Goal: Navigation & Orientation: Find specific page/section

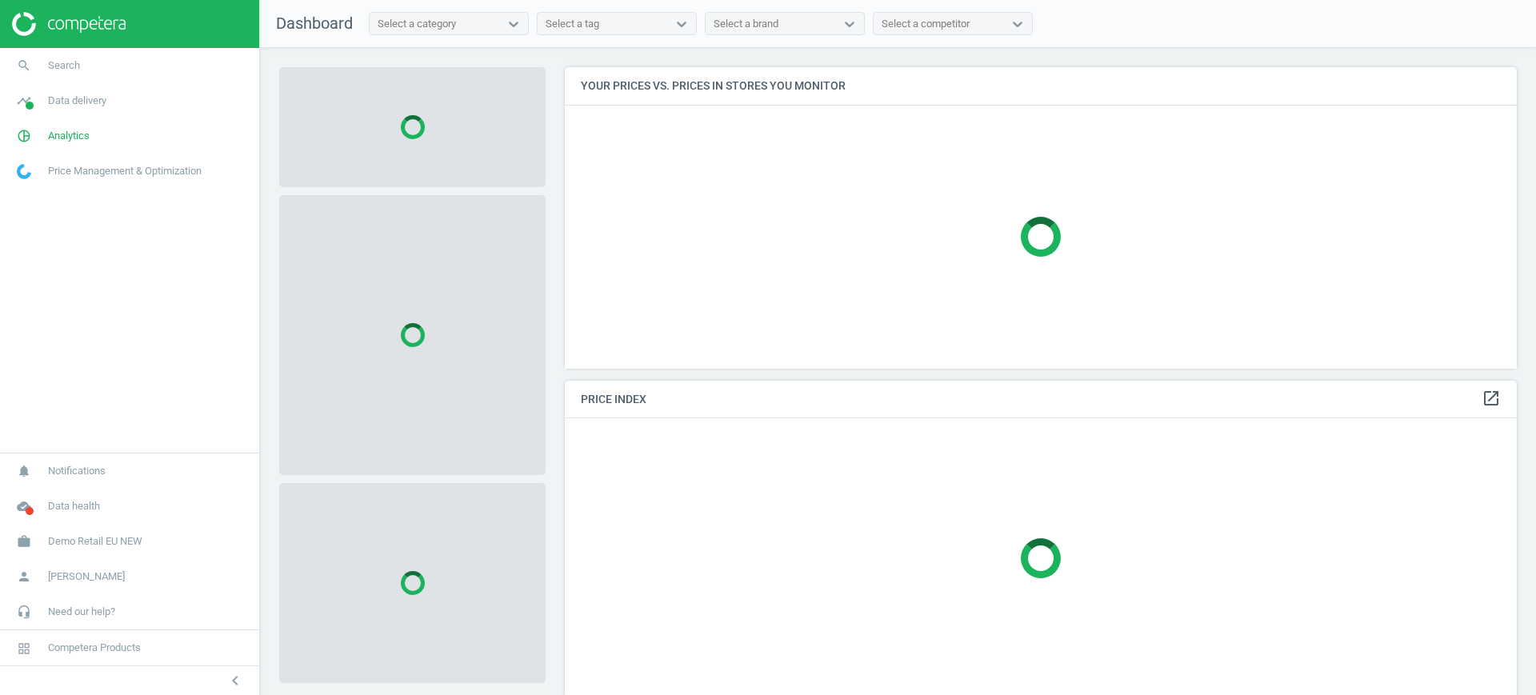
scroll to position [332, 968]
click at [138, 538] on span "Demo Retail EU NEW" at bounding box center [95, 541] width 94 height 14
click at [138, 538] on div "work Demo Retail EU NEW Switch campaign Campaign settings Billing & usage stati…" at bounding box center [129, 501] width 259 height 115
click at [59, 516] on span "Campaign settings" at bounding box center [57, 518] width 78 height 13
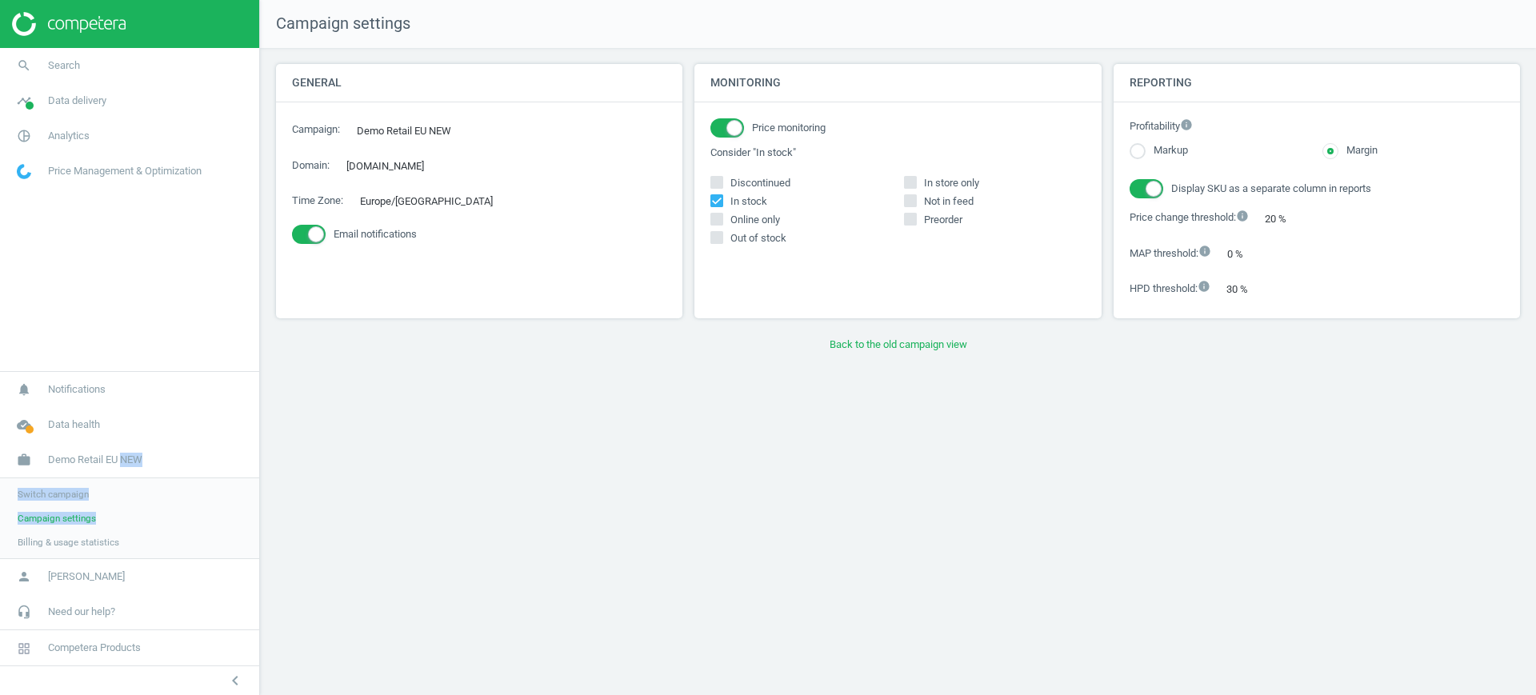
click at [62, 506] on link "Campaign settings" at bounding box center [129, 518] width 259 height 24
click at [74, 492] on span "Switch campaign" at bounding box center [53, 494] width 71 height 13
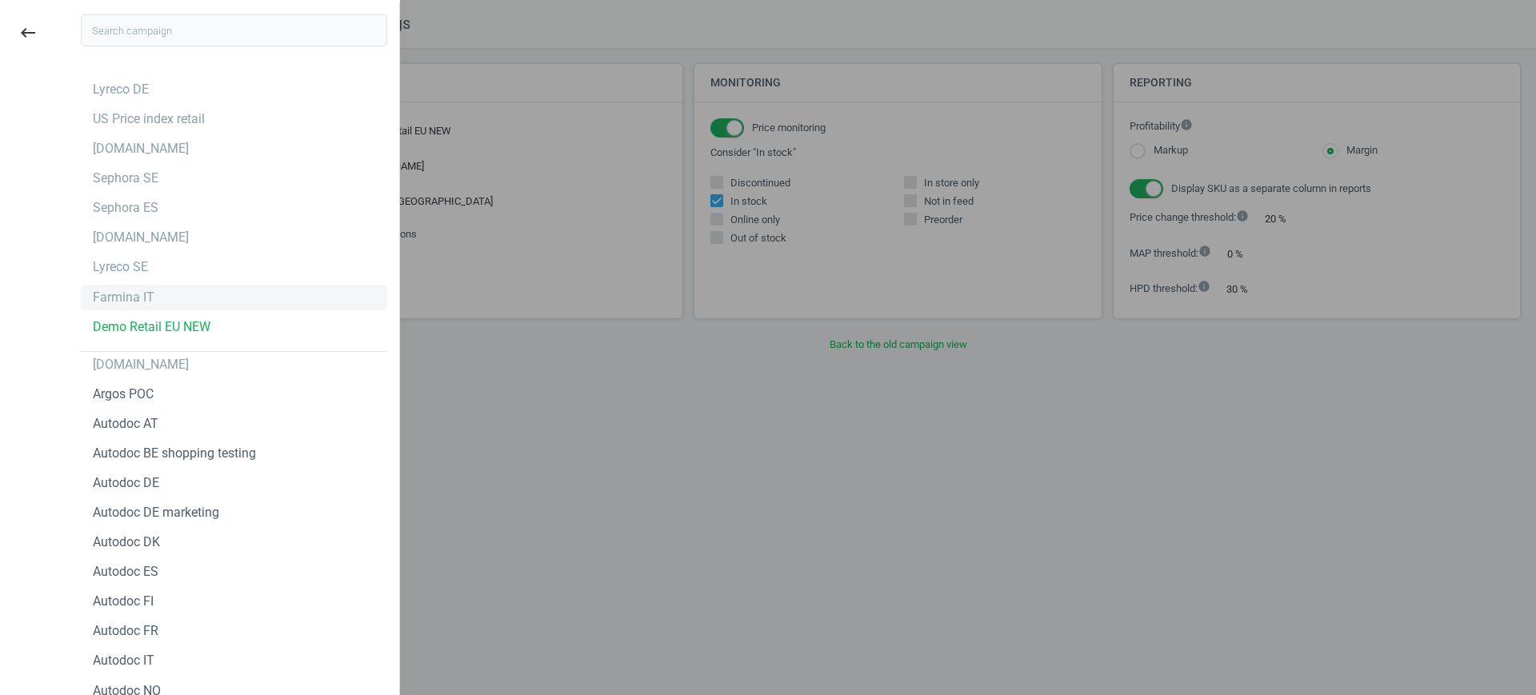
click at [138, 289] on div "Farmina IT" at bounding box center [124, 298] width 62 height 18
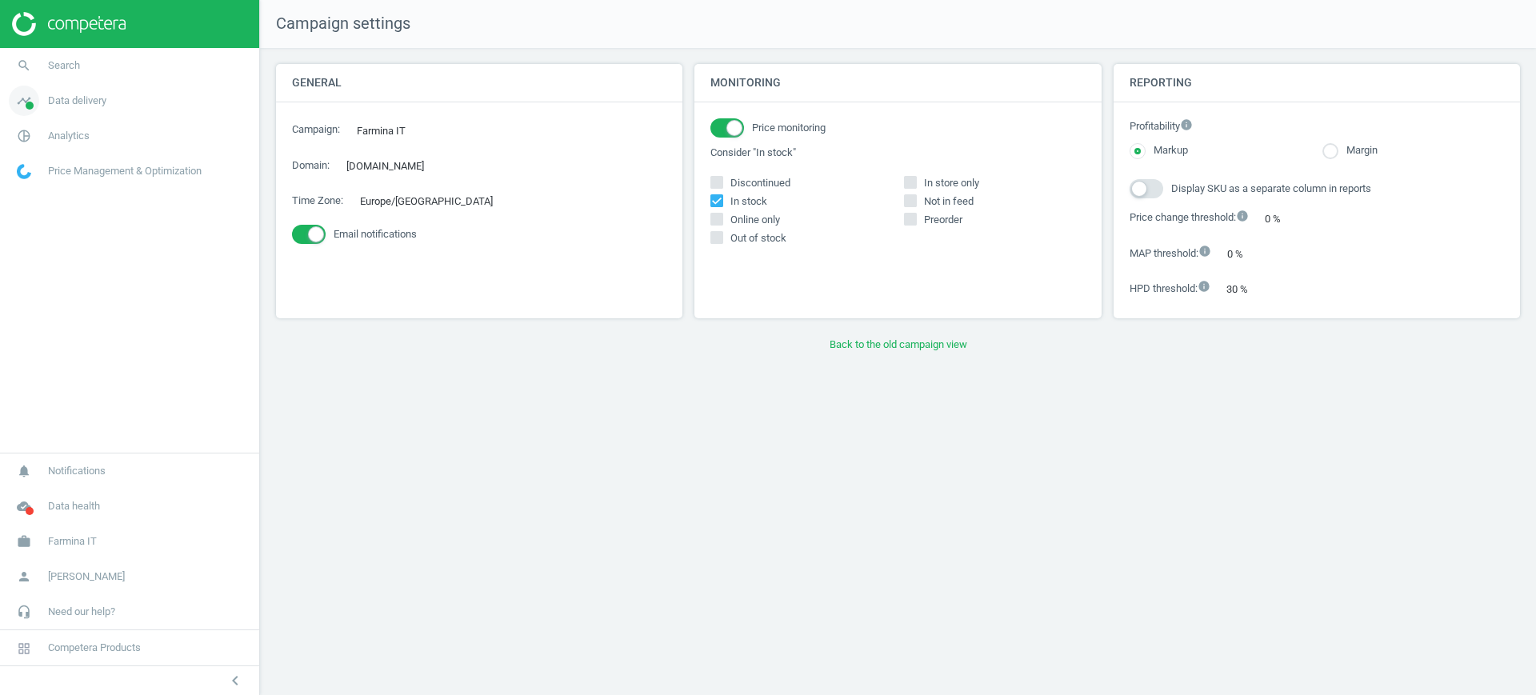
click at [80, 96] on span "Data delivery" at bounding box center [77, 101] width 58 height 14
click at [81, 534] on span "Farmina IT" at bounding box center [72, 541] width 49 height 14
click at [62, 519] on span "Campaign settings" at bounding box center [57, 518] width 78 height 13
click at [840, 349] on button "Back to the old campaign view" at bounding box center [898, 344] width 1244 height 29
